Goal: Task Accomplishment & Management: Manage account settings

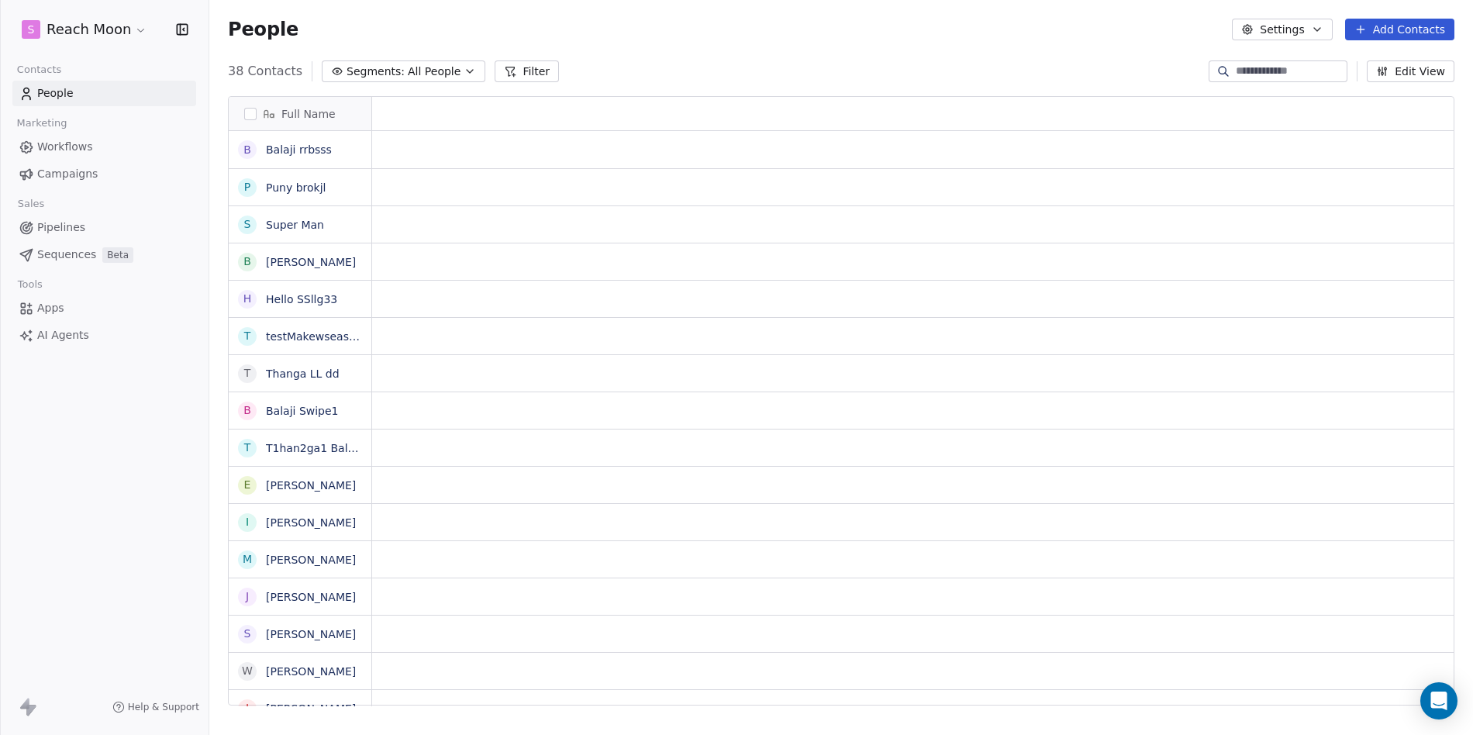
scroll to position [635, 1252]
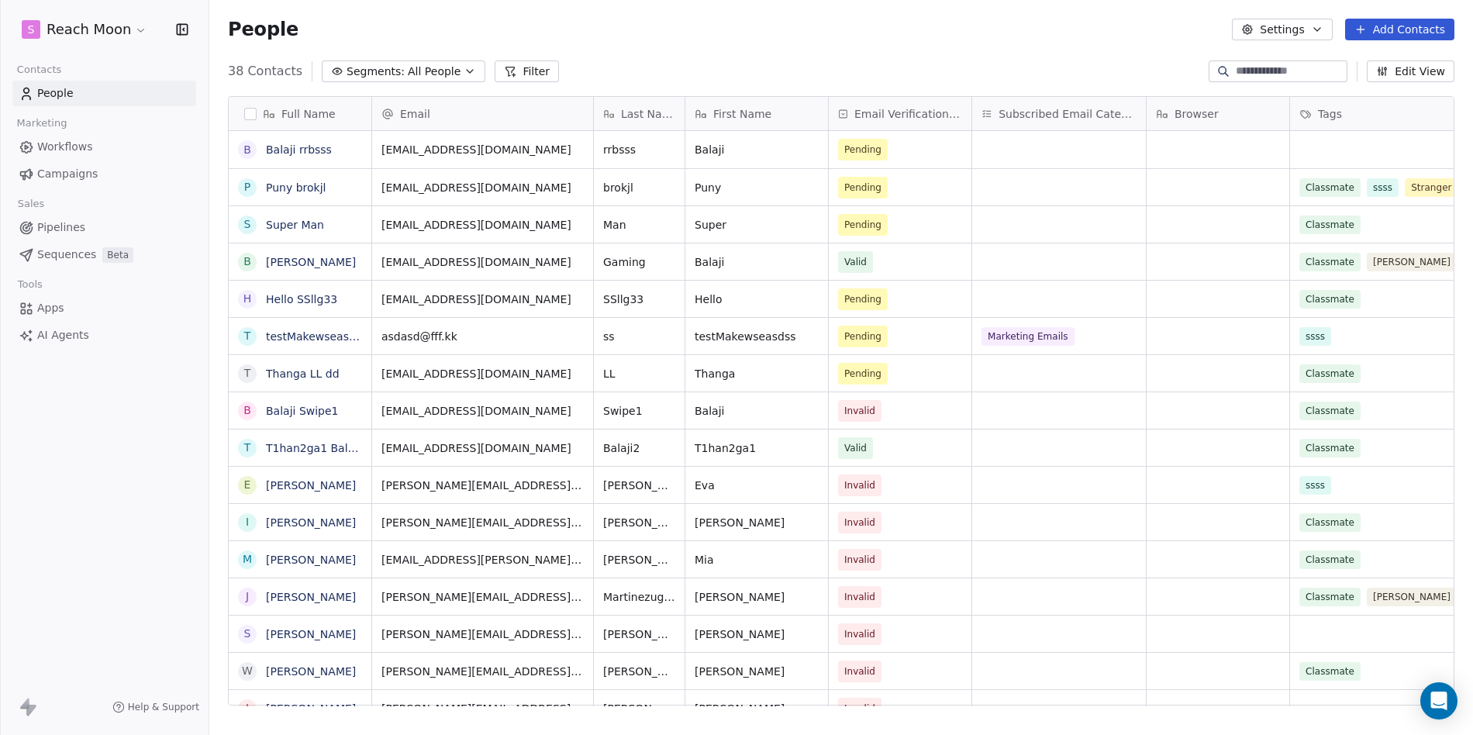
click at [568, 40] on div "People Settings Add Contacts" at bounding box center [841, 29] width 1264 height 59
click at [659, 47] on div "People Settings Add Contacts" at bounding box center [841, 29] width 1264 height 59
click at [98, 11] on div "S Reach Moon" at bounding box center [104, 29] width 209 height 59
click at [98, 27] on html "S Reach Moon Contacts People Marketing Workflows Campaigns Sales Pipelines Sequ…" at bounding box center [736, 367] width 1473 height 735
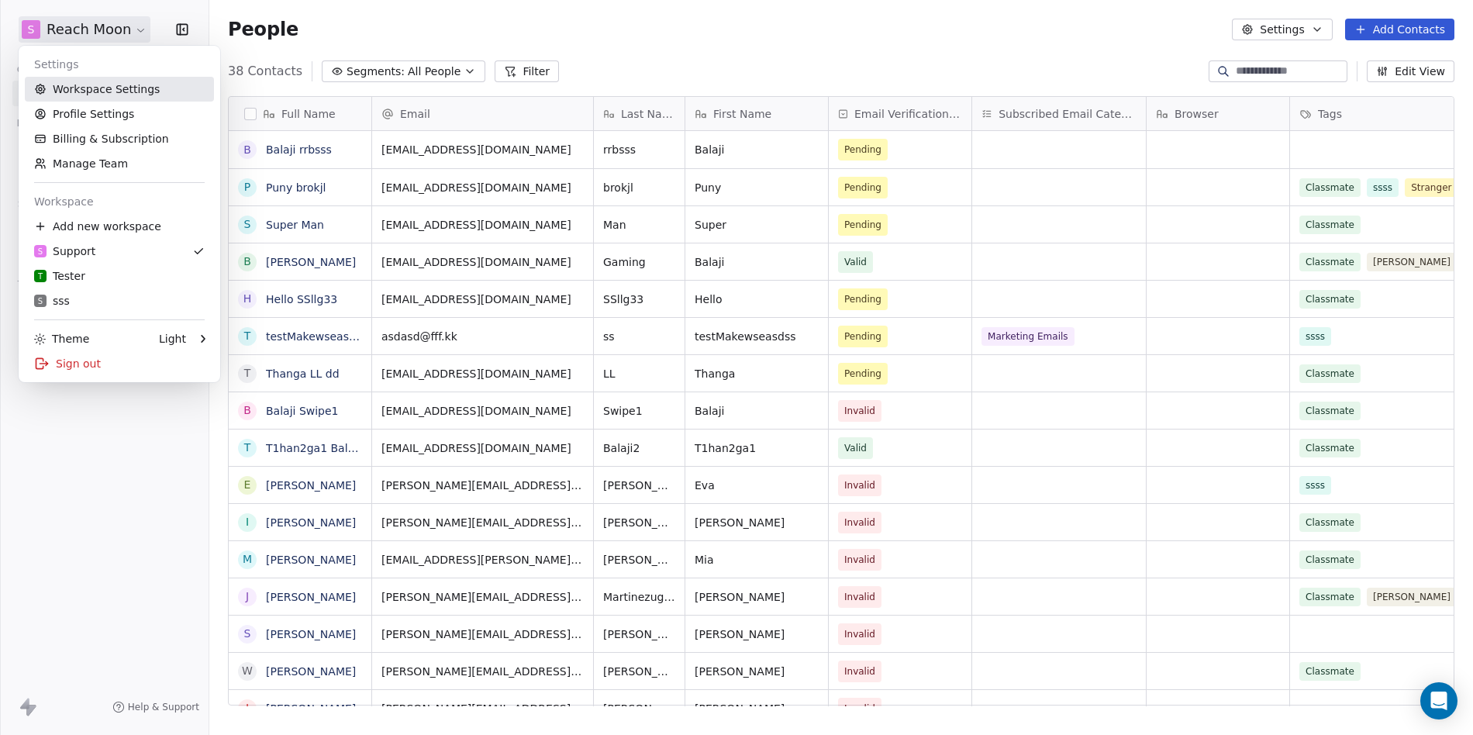
click at [101, 93] on link "Workspace Settings" at bounding box center [119, 89] width 189 height 25
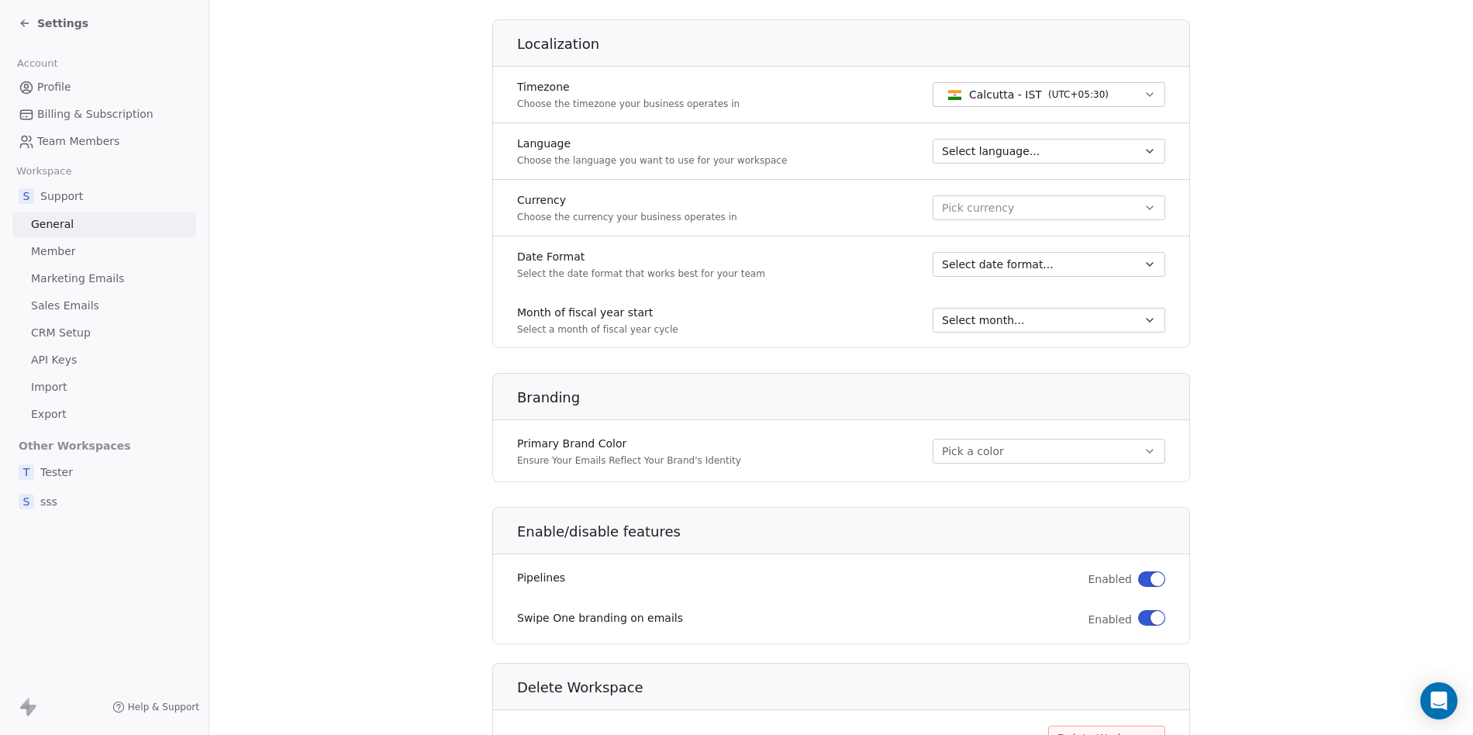
scroll to position [641, 0]
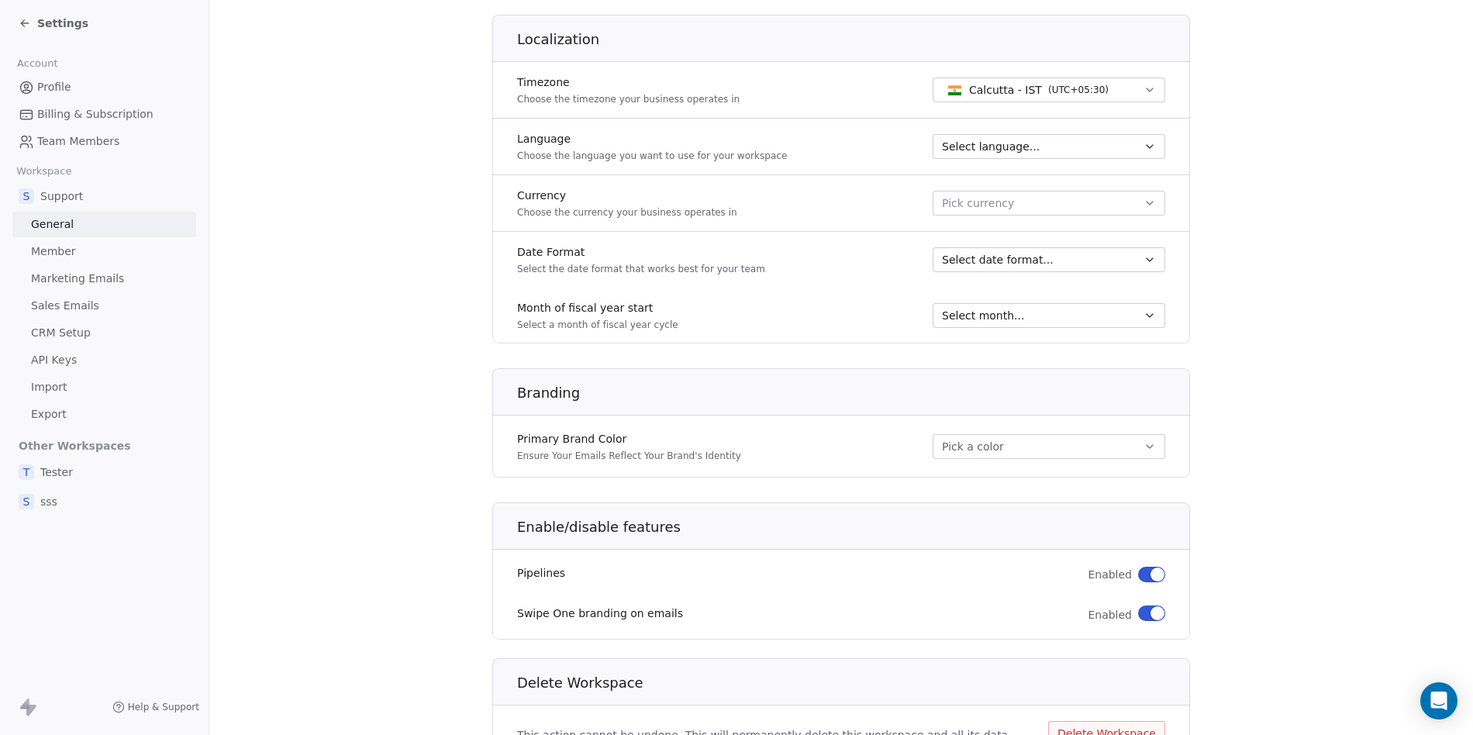
click at [1012, 97] on span "Calcutta - IST" at bounding box center [1005, 90] width 73 height 16
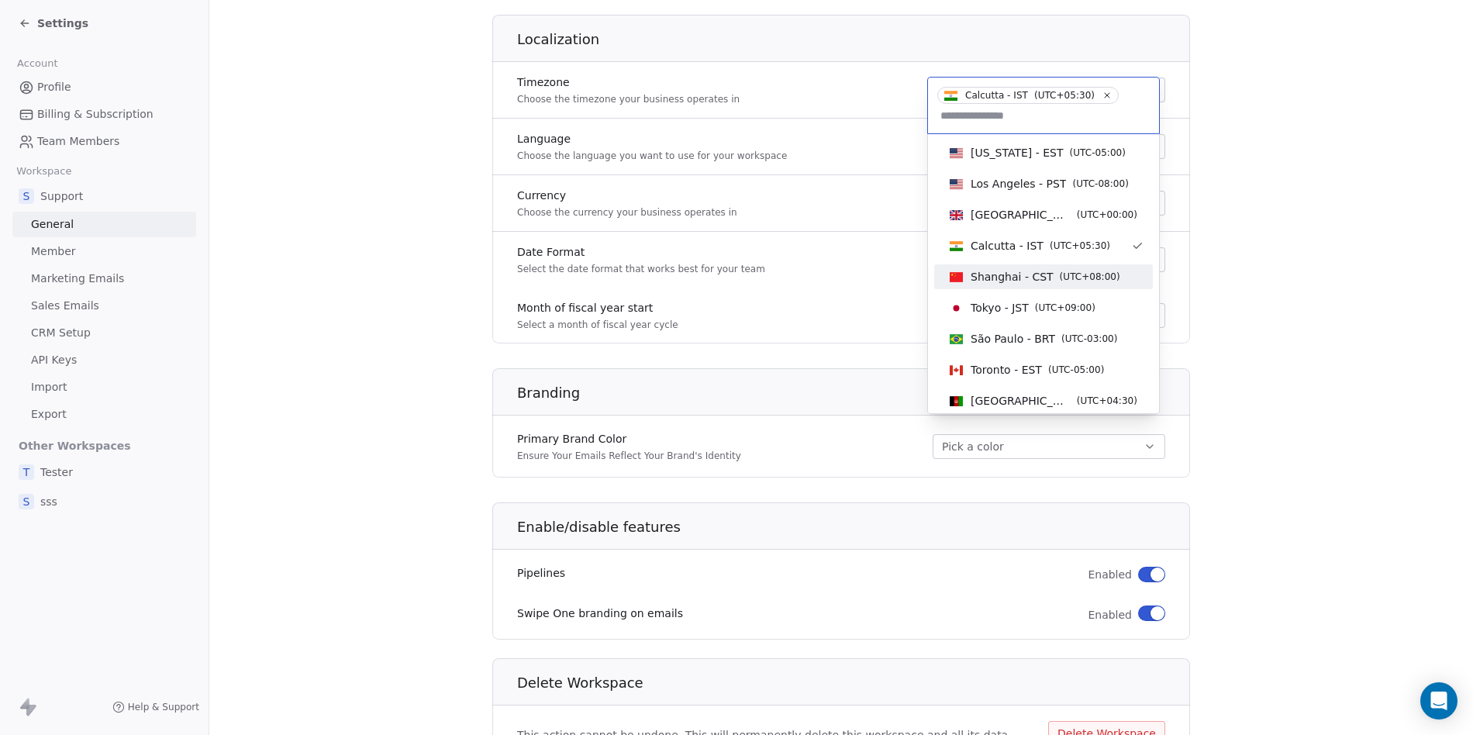
click at [998, 280] on span "Shanghai - CST" at bounding box center [1012, 277] width 83 height 16
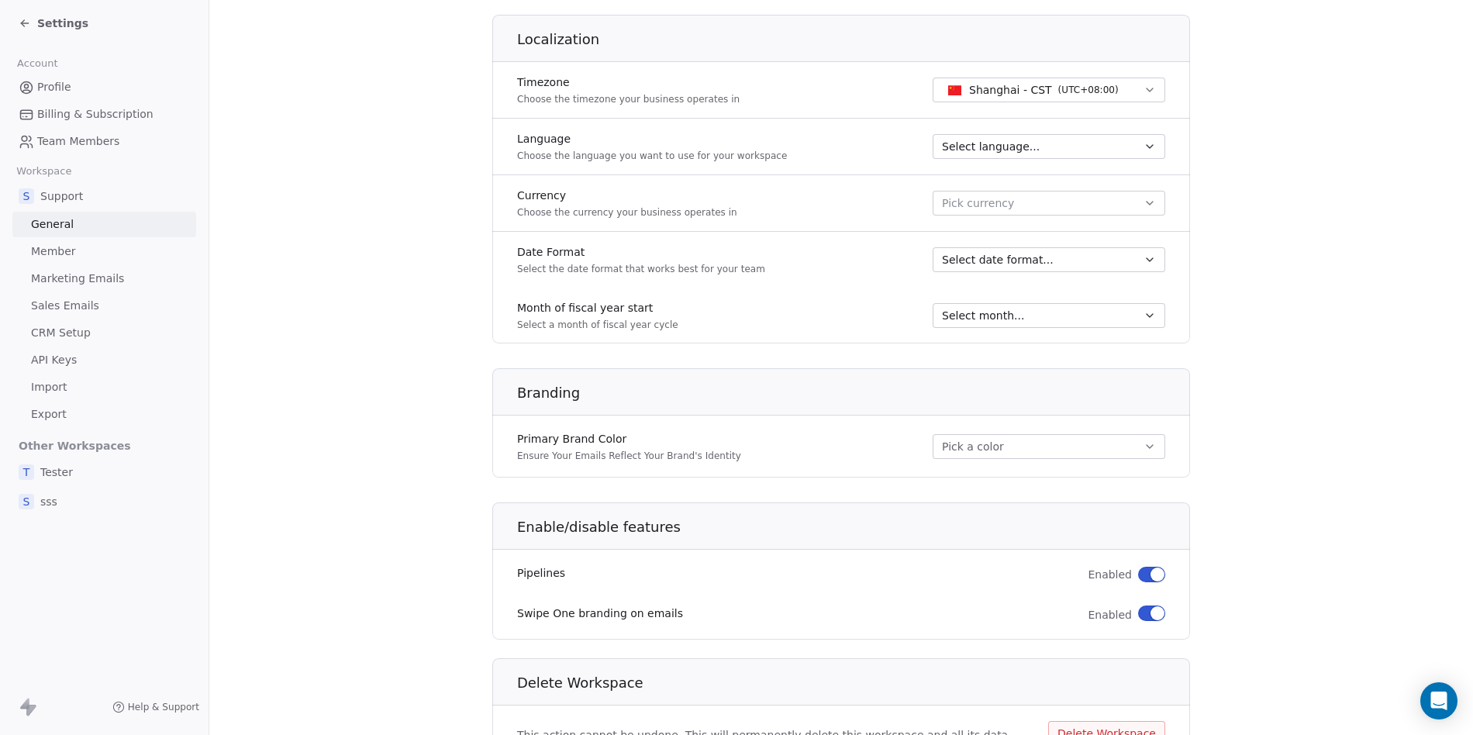
click at [1279, 234] on section "**********" at bounding box center [841, 85] width 1264 height 1452
click at [429, 136] on section "**********" at bounding box center [841, 85] width 1264 height 1452
